Goal: Task Accomplishment & Management: Complete application form

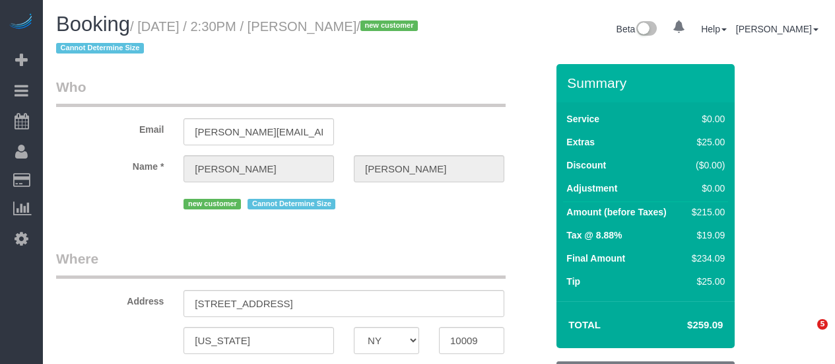
select select "NY"
select select "number:89"
select select "number:90"
select select "number:15"
select select "number:5"
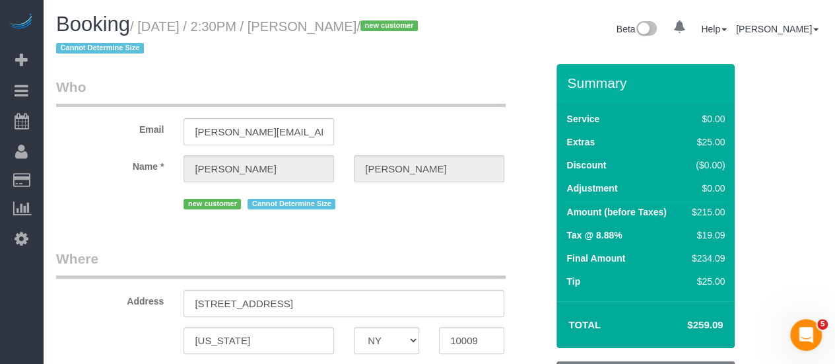
select select "2"
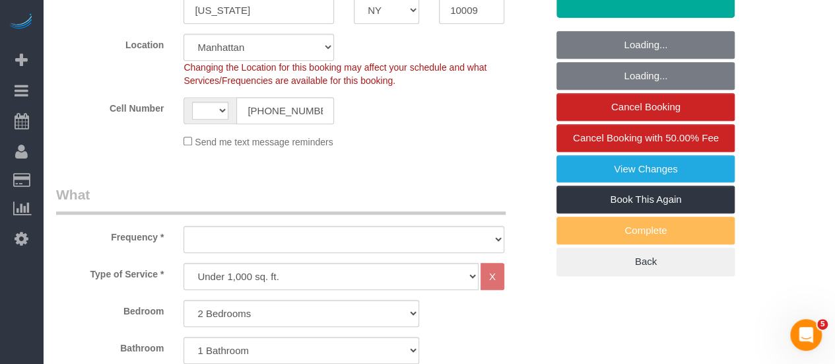
select select "string:[GEOGRAPHIC_DATA]"
select select "object:1084"
select select "2"
select select "object:1124"
select select "string:stripe-pm_1S9w1p4VGloSiKo7JdvLSs3E"
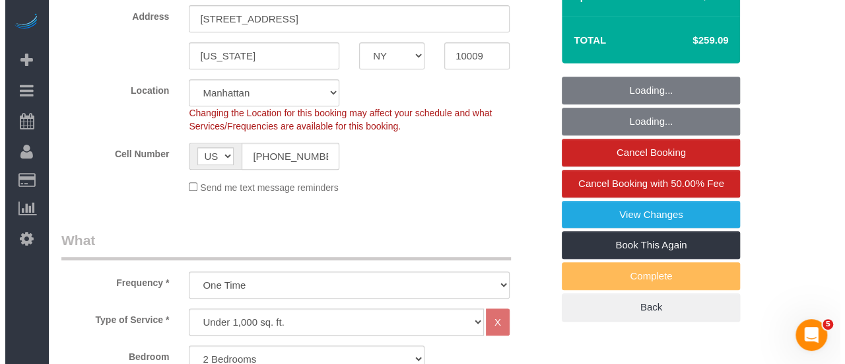
scroll to position [264, 0]
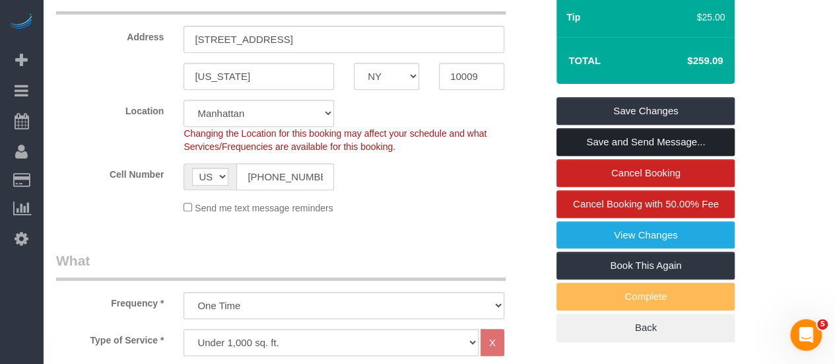
click at [645, 149] on link "Save and Send Message..." at bounding box center [646, 142] width 178 height 28
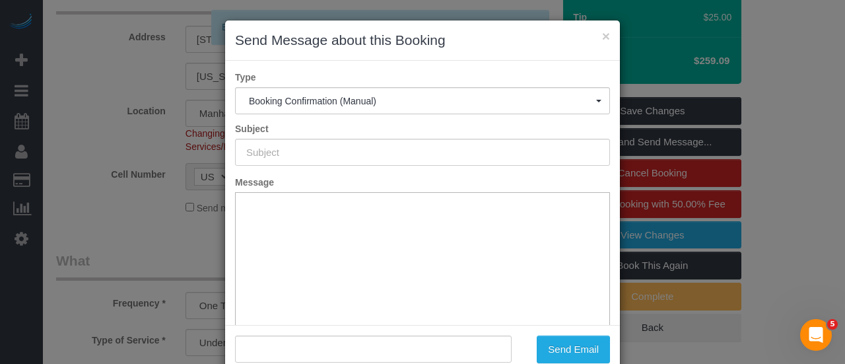
scroll to position [0, 0]
type input "Cleaning Confirmed for [DATE] 2:30pm"
type input ""[PERSON_NAME]" <[PERSON_NAME][EMAIL_ADDRESS][PERSON_NAME][DOMAIN_NAME]>"
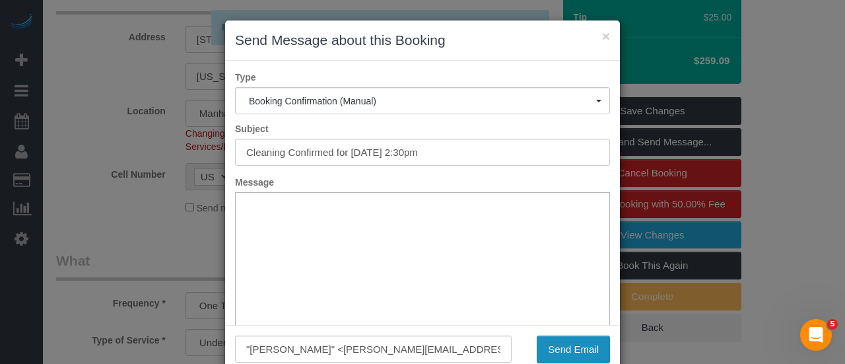
click at [568, 345] on button "Send Email" at bounding box center [573, 349] width 73 height 28
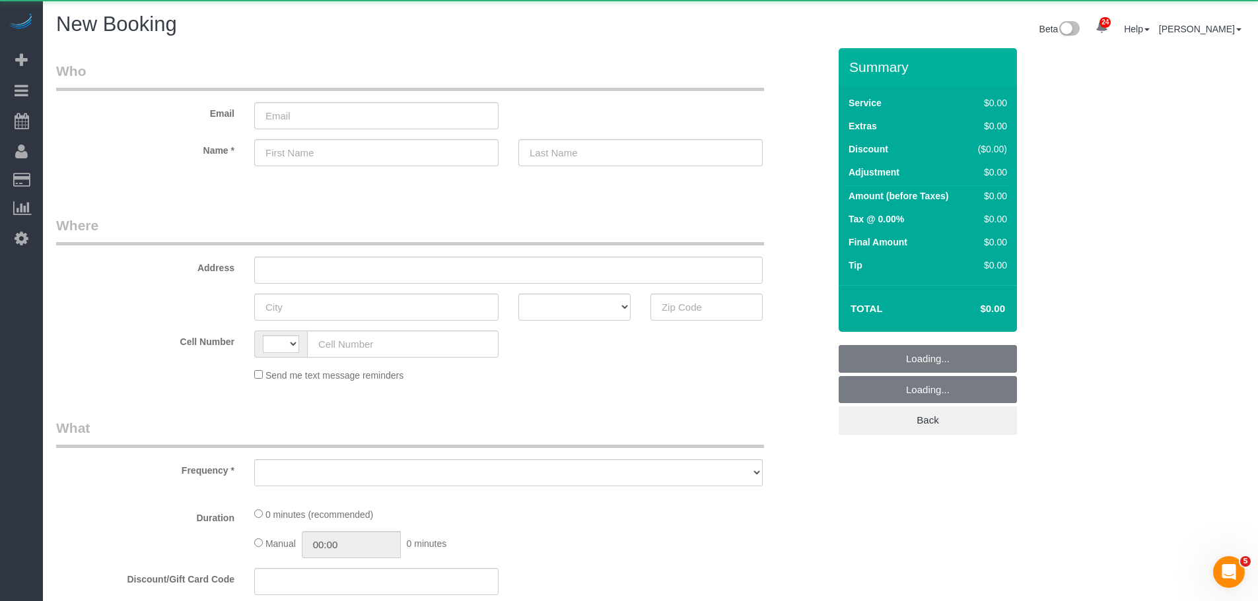
select select "string:[GEOGRAPHIC_DATA]"
select select "number:89"
select select "number:90"
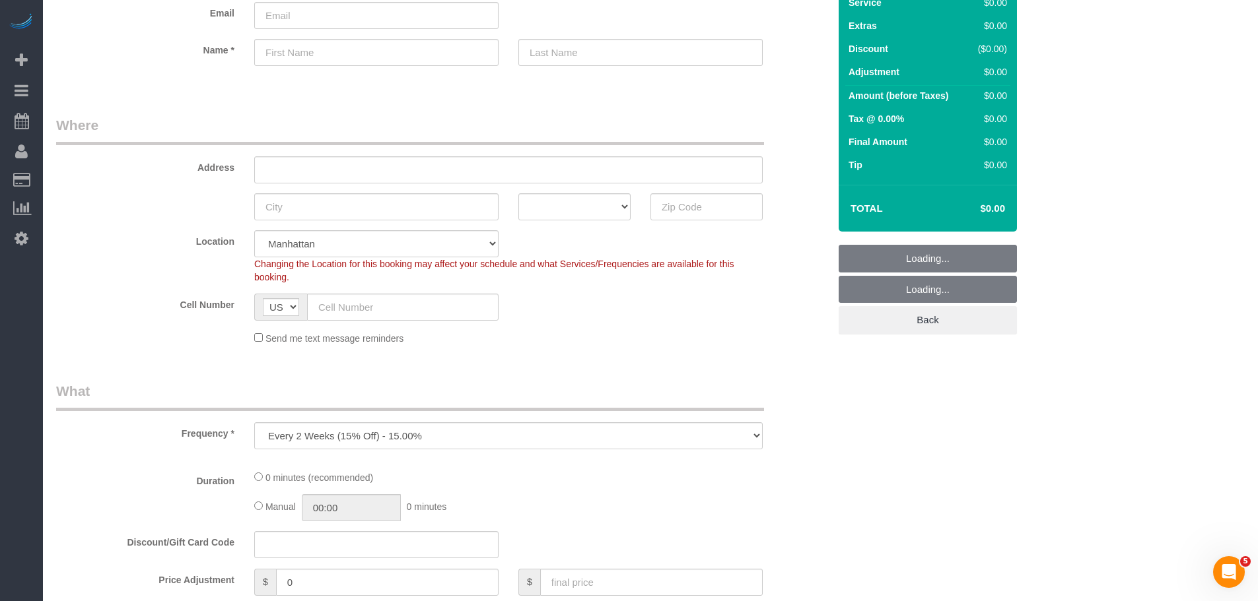
scroll to position [264, 0]
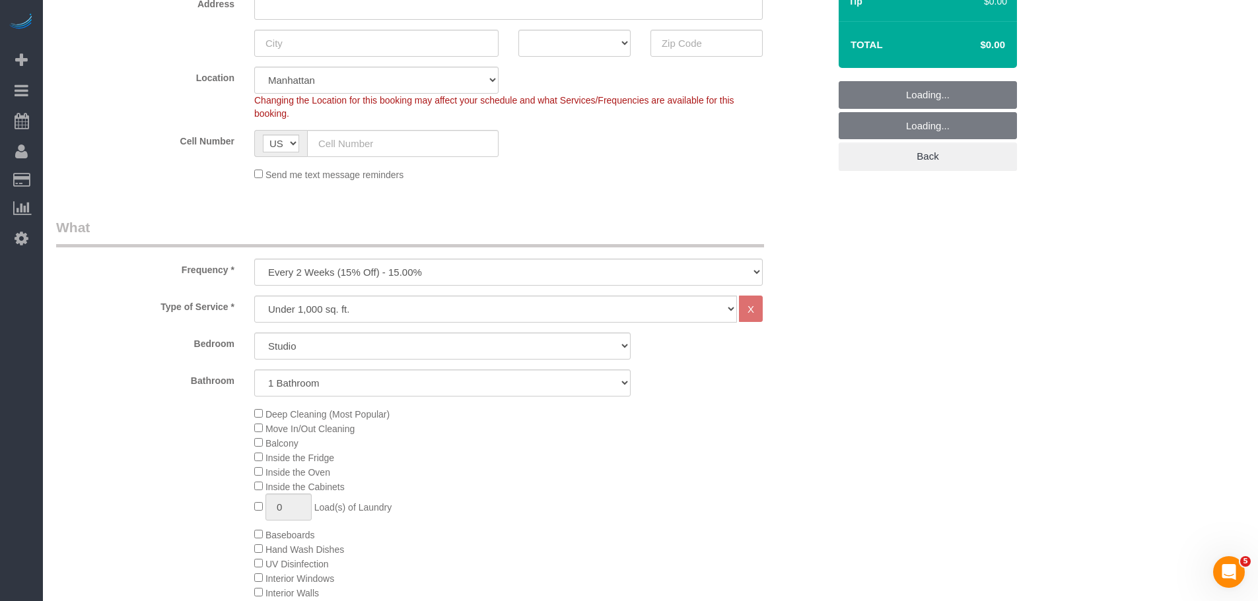
select select "object:1684"
click at [465, 257] on div "Frequency * One Time Weekly (20% Off) - 20.00% Every 2 Weeks (15% Off) - 15.00%…" at bounding box center [442, 252] width 792 height 68
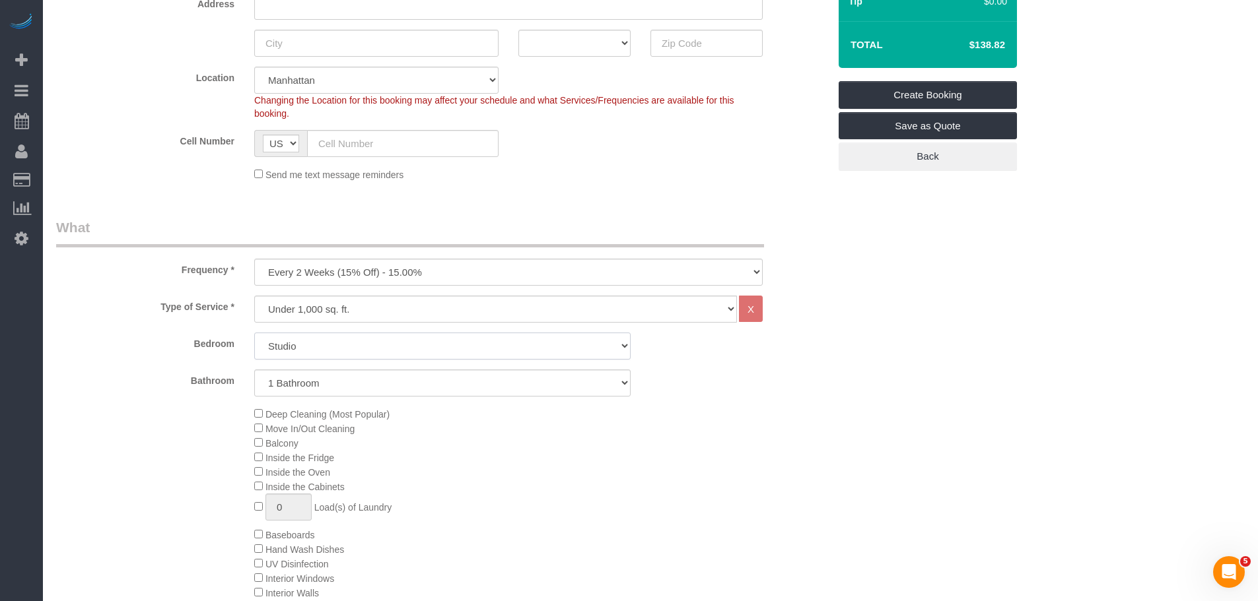
click at [374, 345] on select "Studio 1 Bedroom 2 Bedrooms 3 Bedrooms" at bounding box center [442, 346] width 376 height 27
select select "1"
click at [254, 333] on select "Studio 1 Bedroom 2 Bedrooms 3 Bedrooms" at bounding box center [442, 346] width 376 height 27
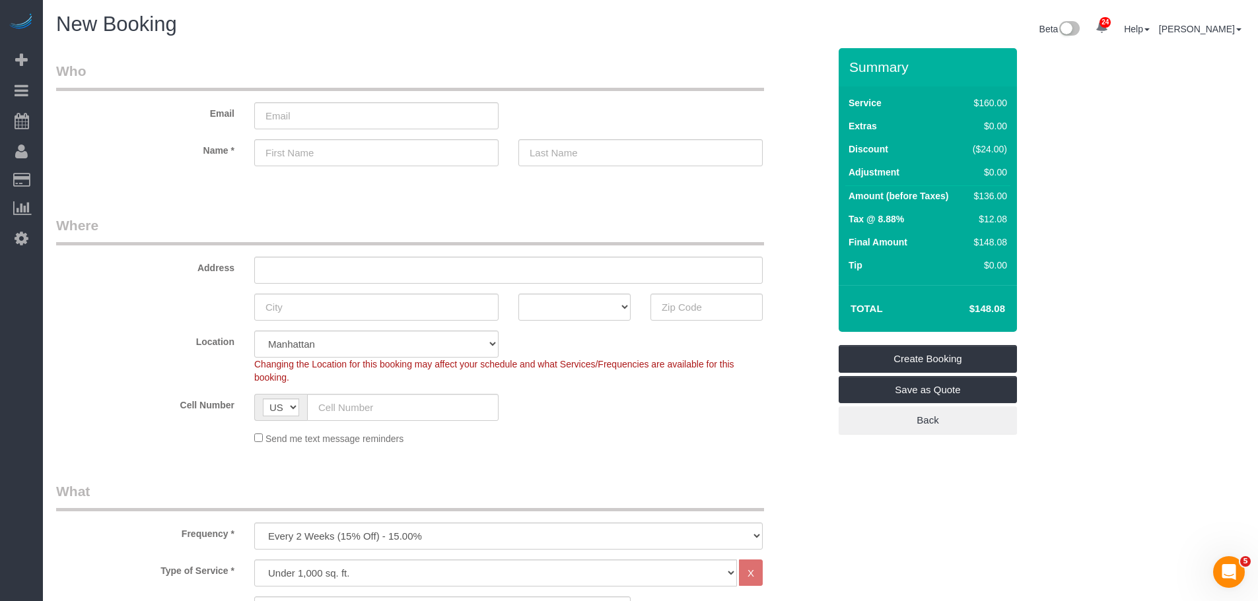
drag, startPoint x: 967, startPoint y: 195, endPoint x: 996, endPoint y: 195, distance: 29.0
click at [996, 195] on div "$136.00" at bounding box center [987, 195] width 40 height 13
copy div "$136."
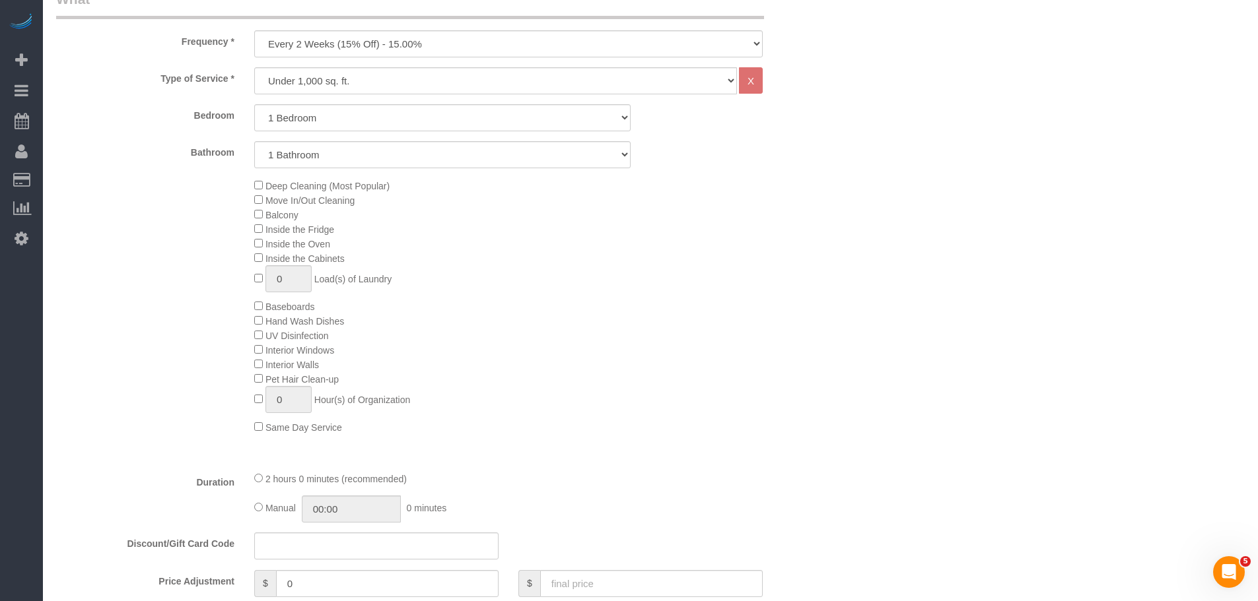
scroll to position [528, 0]
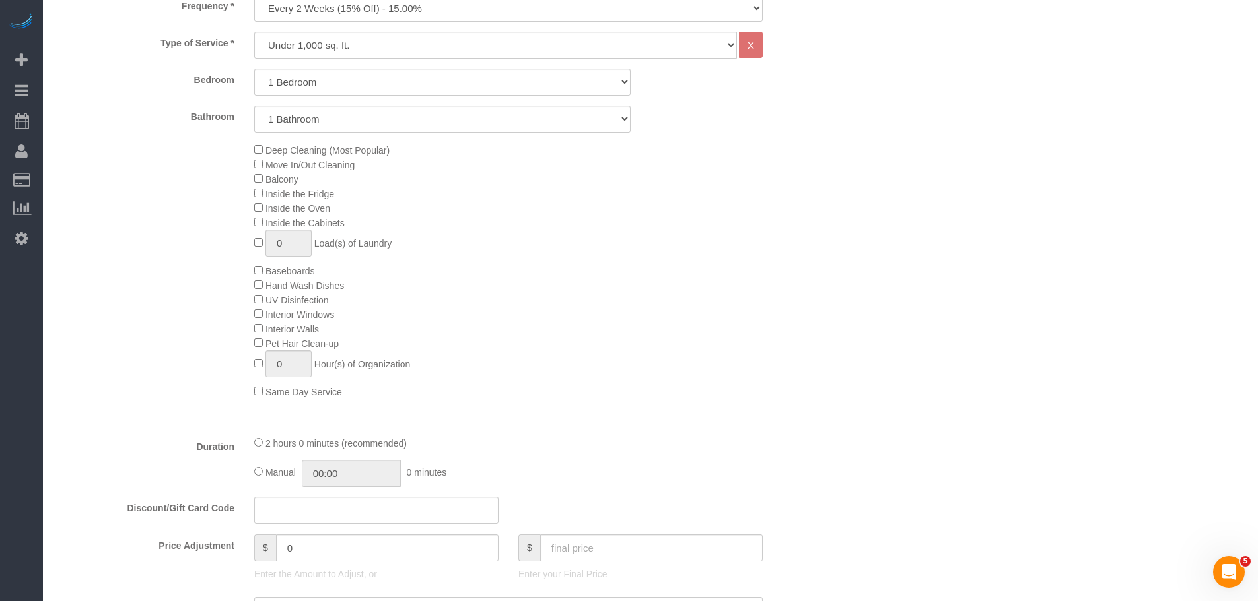
drag, startPoint x: 1139, startPoint y: 239, endPoint x: 941, endPoint y: 25, distance: 292.0
click at [1141, 238] on div "Who Email Name * Where Address AK AL AR AZ CA CO CT DC DE [GEOGRAPHIC_DATA] [GE…" at bounding box center [650, 592] width 1188 height 2144
